Goal: Task Accomplishment & Management: Manage account settings

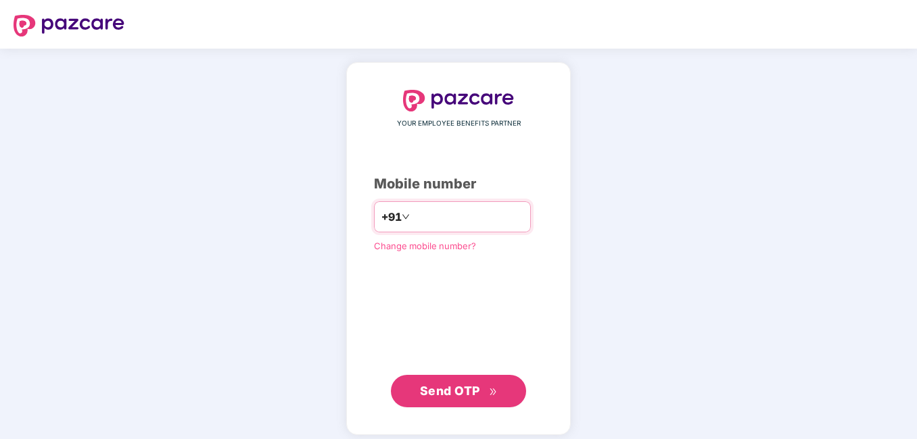
click at [436, 220] on input "number" at bounding box center [467, 217] width 111 height 22
click at [412, 219] on input "**********" at bounding box center [467, 217] width 111 height 22
type input "**********"
click at [421, 328] on div "**********" at bounding box center [458, 249] width 169 height 318
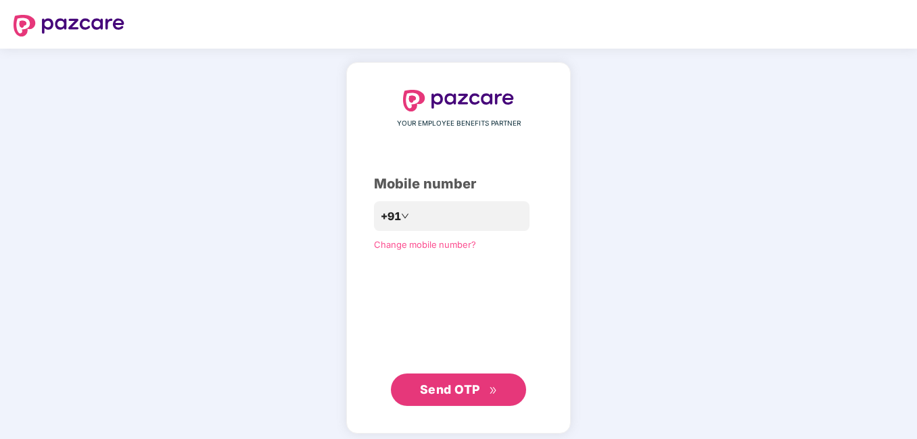
click at [452, 386] on span "Send OTP" at bounding box center [450, 390] width 60 height 14
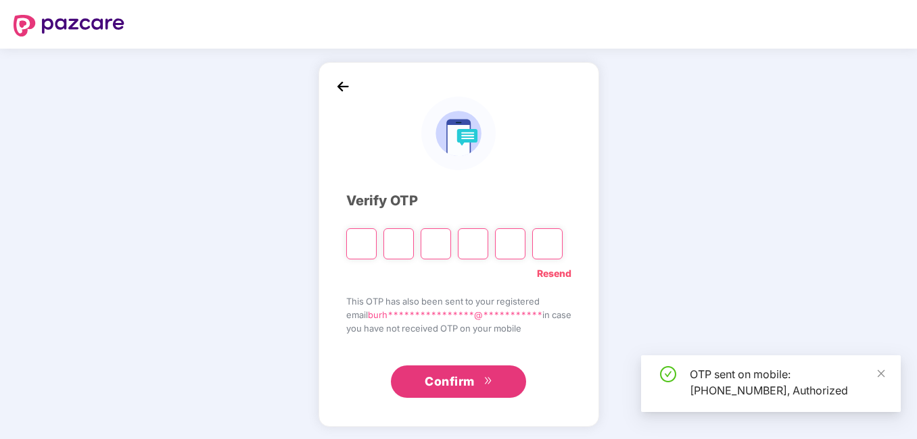
type input "*"
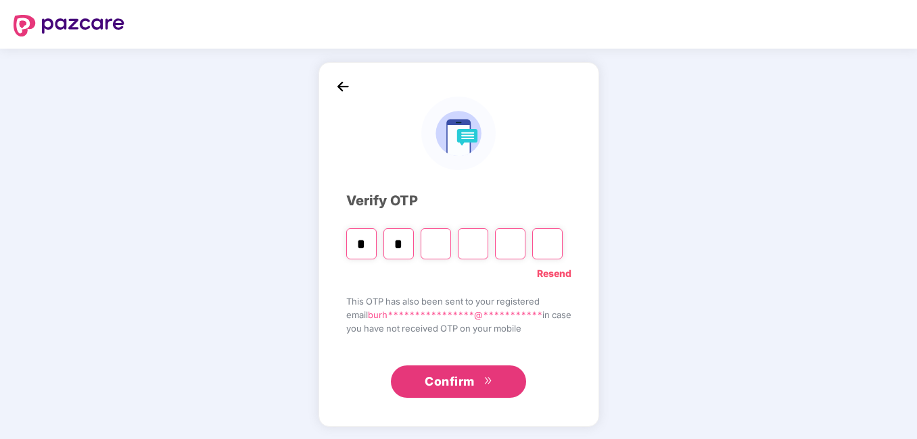
type input "*"
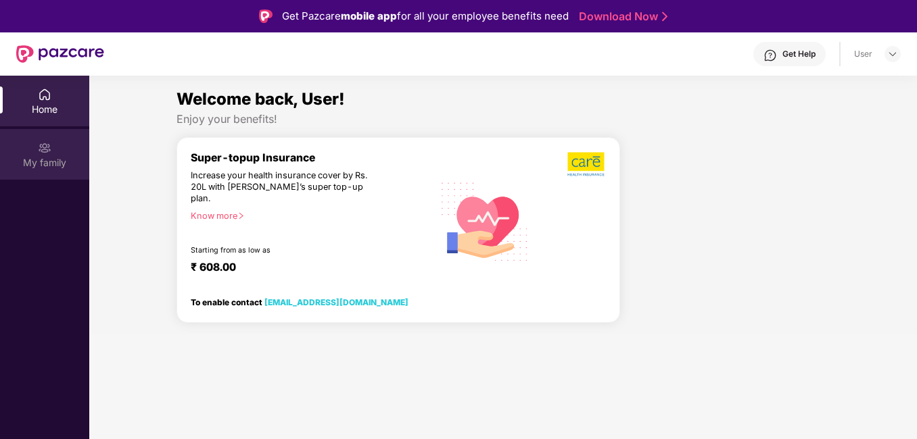
click at [53, 152] on div "My family" at bounding box center [44, 154] width 89 height 51
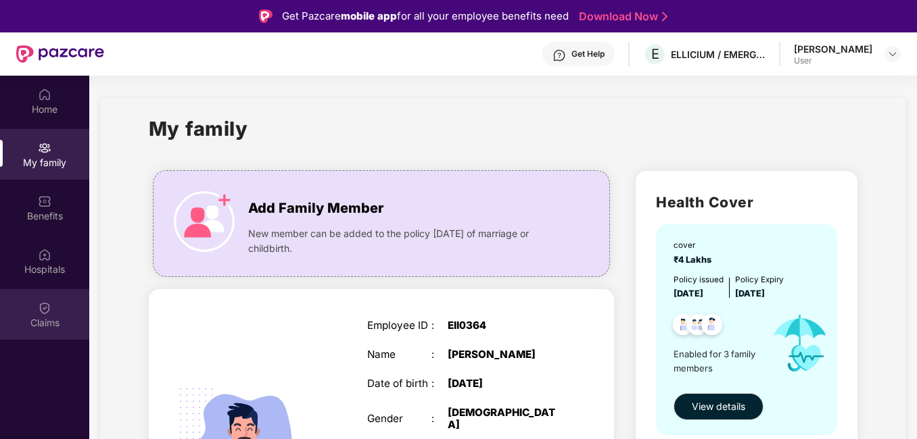
click at [45, 314] on img at bounding box center [45, 309] width 14 height 14
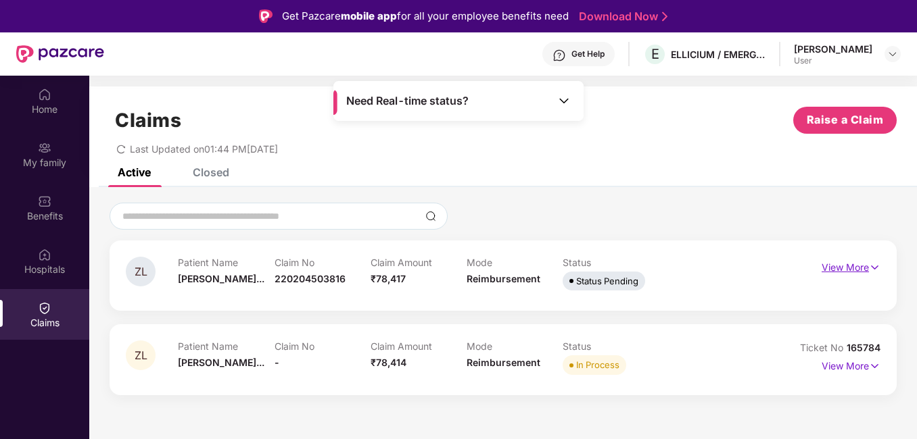
click at [876, 274] on img at bounding box center [874, 267] width 11 height 15
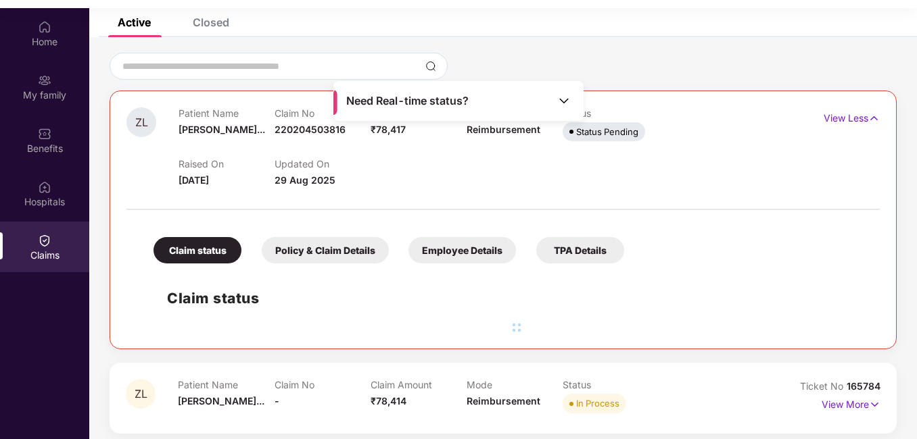
scroll to position [73, 0]
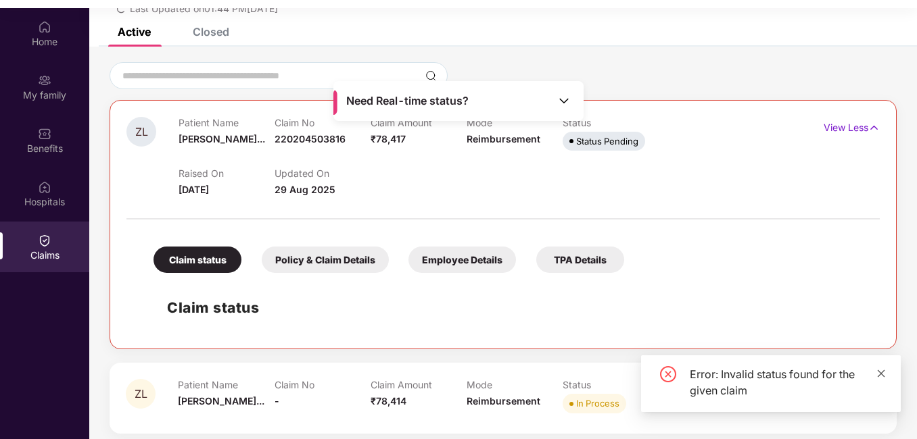
click at [883, 375] on icon "close" at bounding box center [881, 373] width 7 height 7
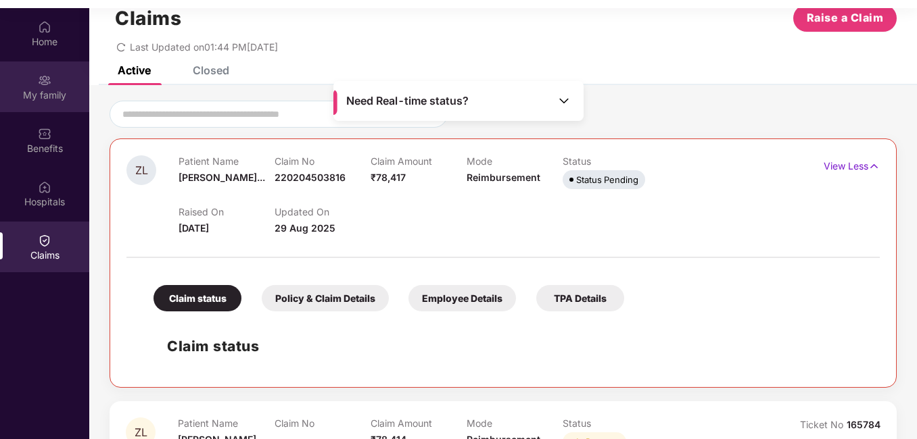
scroll to position [0, 0]
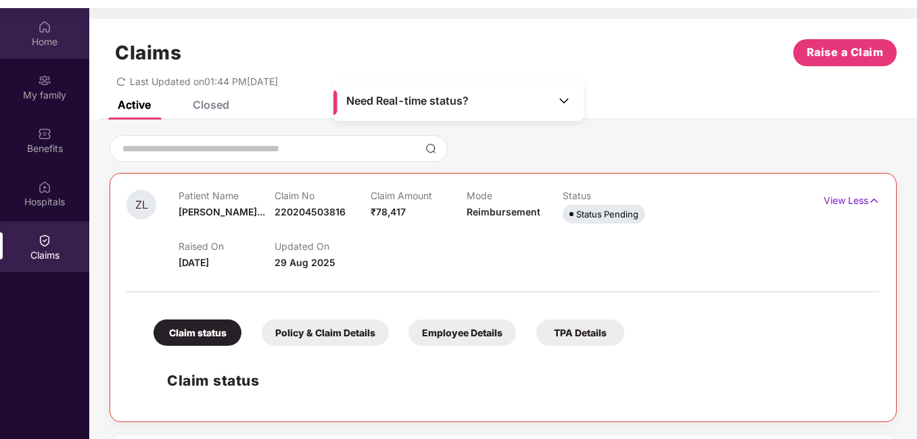
click at [38, 32] on img at bounding box center [45, 27] width 14 height 14
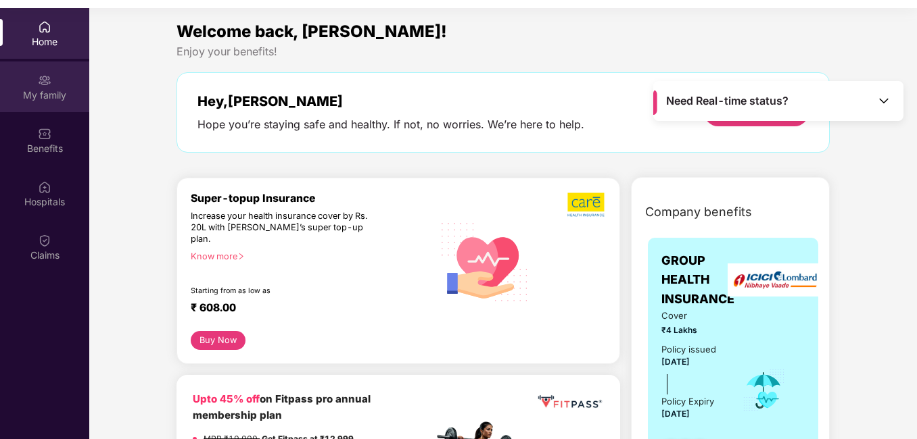
click at [36, 85] on div "My family" at bounding box center [44, 87] width 89 height 51
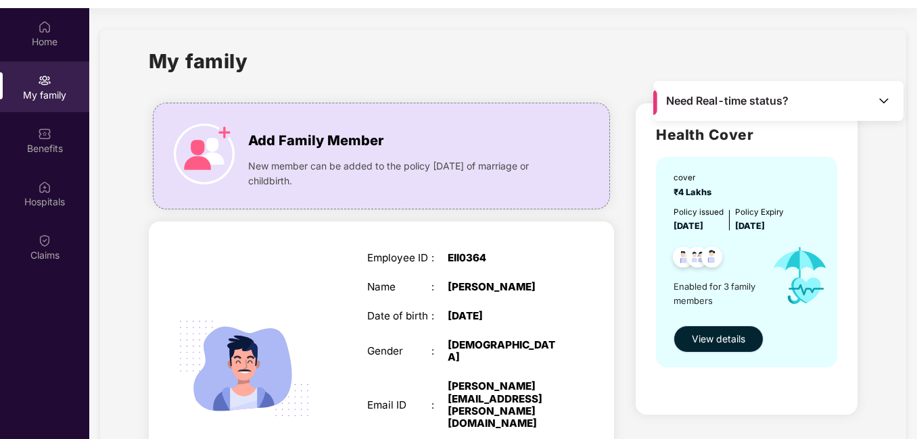
click at [723, 342] on span "View details" at bounding box center [718, 339] width 53 height 15
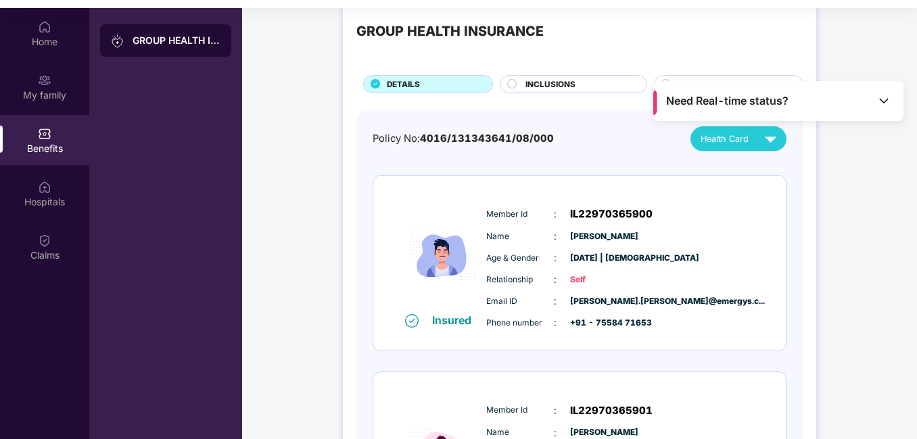
scroll to position [21, 0]
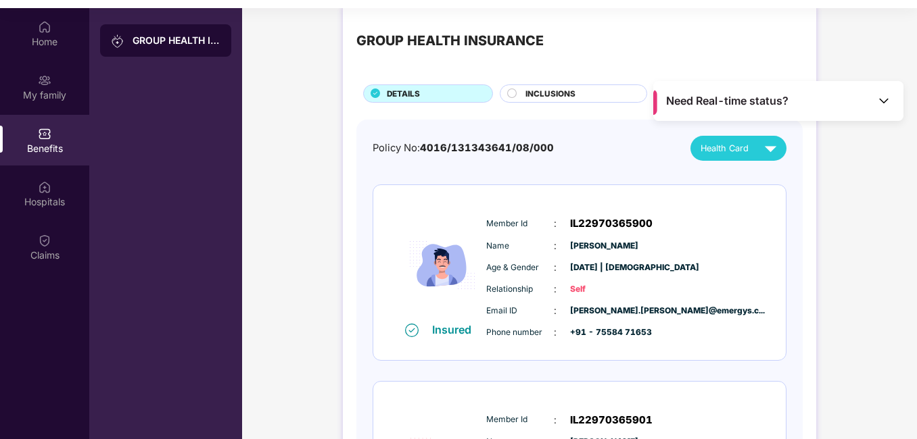
click at [748, 145] on div "Health Card" at bounding box center [741, 149] width 82 height 24
click at [769, 175] on img at bounding box center [764, 180] width 10 height 10
click at [535, 93] on span "INCLUSIONS" at bounding box center [550, 94] width 50 height 12
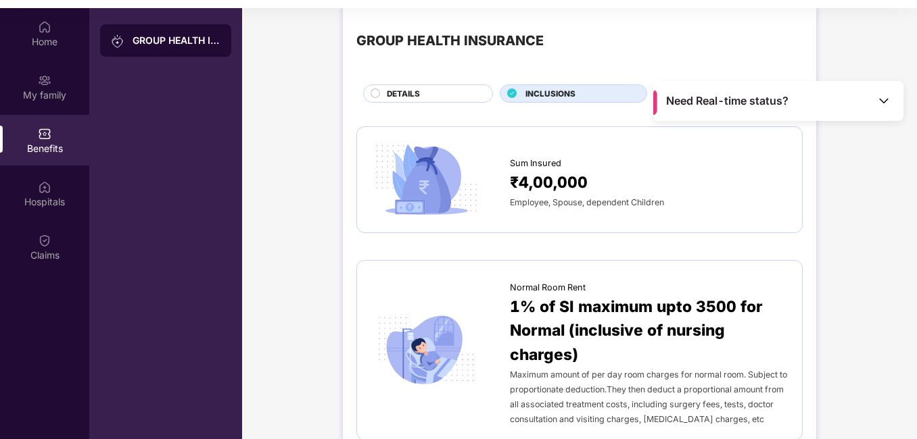
click at [427, 96] on div "DETAILS" at bounding box center [432, 95] width 105 height 14
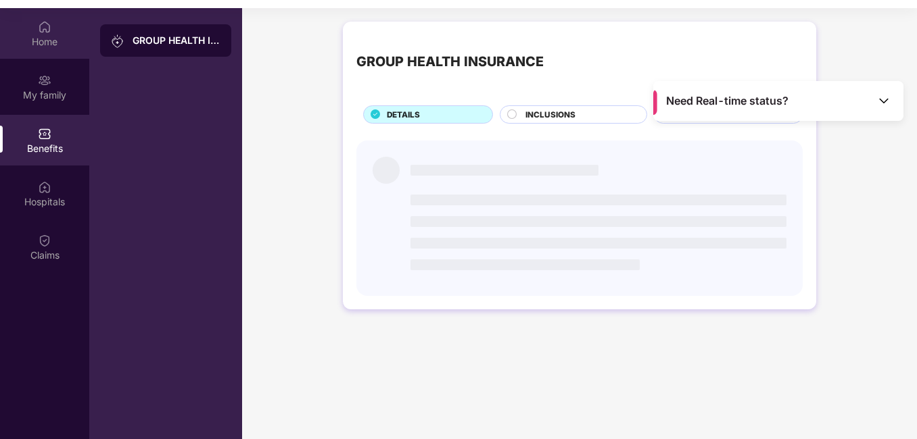
click at [42, 33] on img at bounding box center [45, 27] width 14 height 14
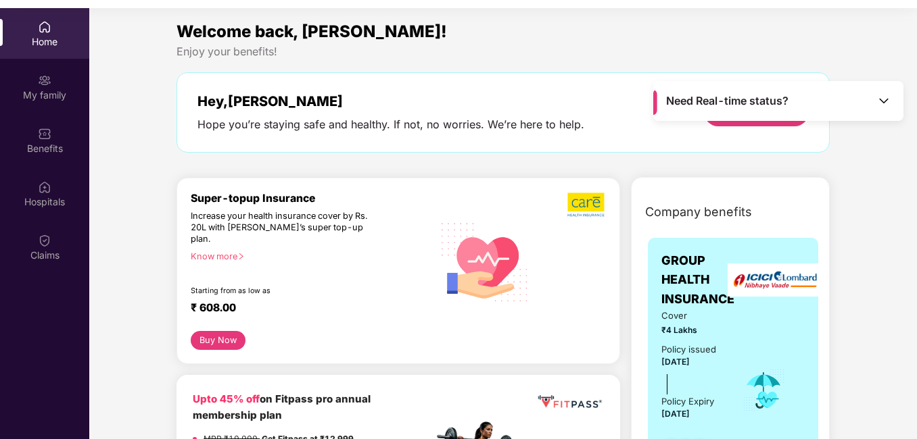
click at [884, 103] on img at bounding box center [884, 101] width 14 height 14
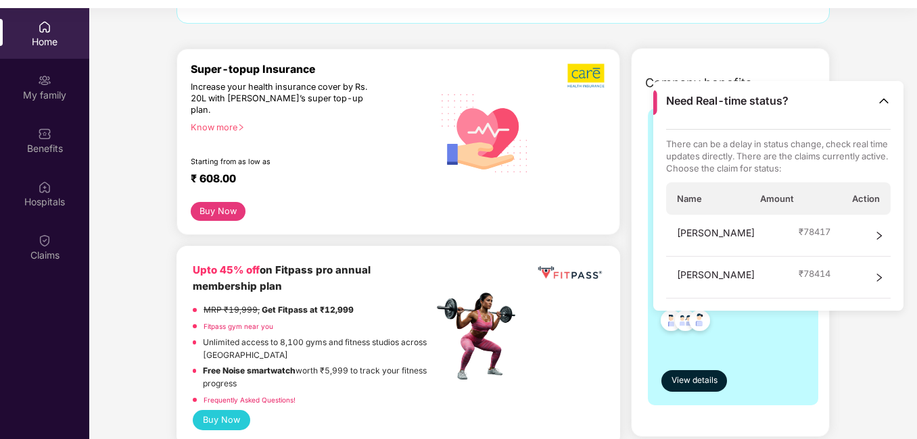
scroll to position [135, 0]
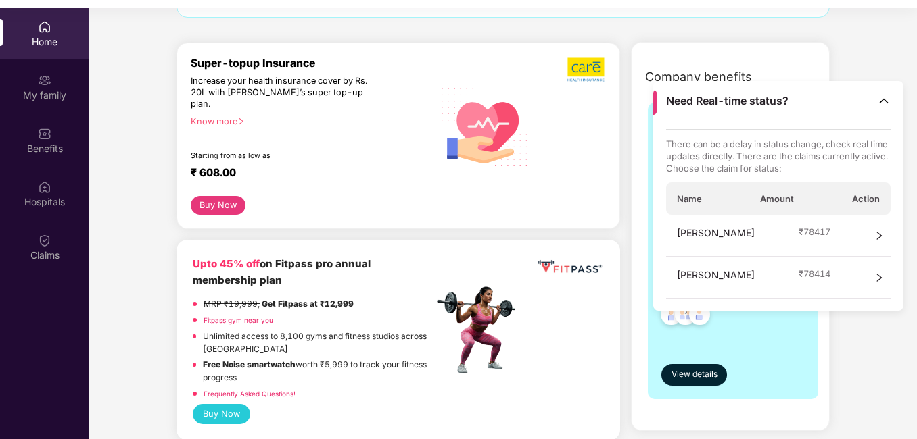
click at [615, 281] on div "Company benefits GROUP HEALTH INSURANCE Cover ₹4 Lakhs Policy issued [DATE] Pol…" at bounding box center [730, 244] width 257 height 371
